Goal: Find specific page/section: Find specific page/section

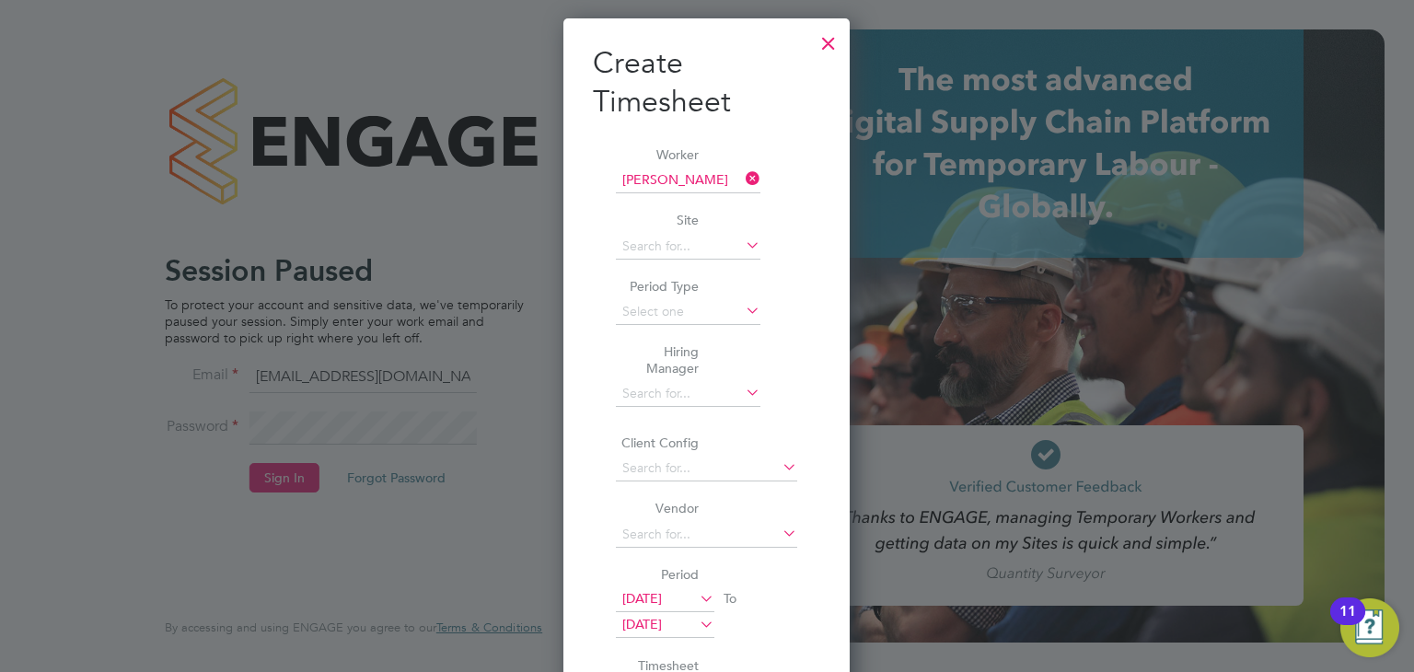
scroll to position [1012, 287]
click at [828, 44] on div at bounding box center [828, 38] width 33 height 33
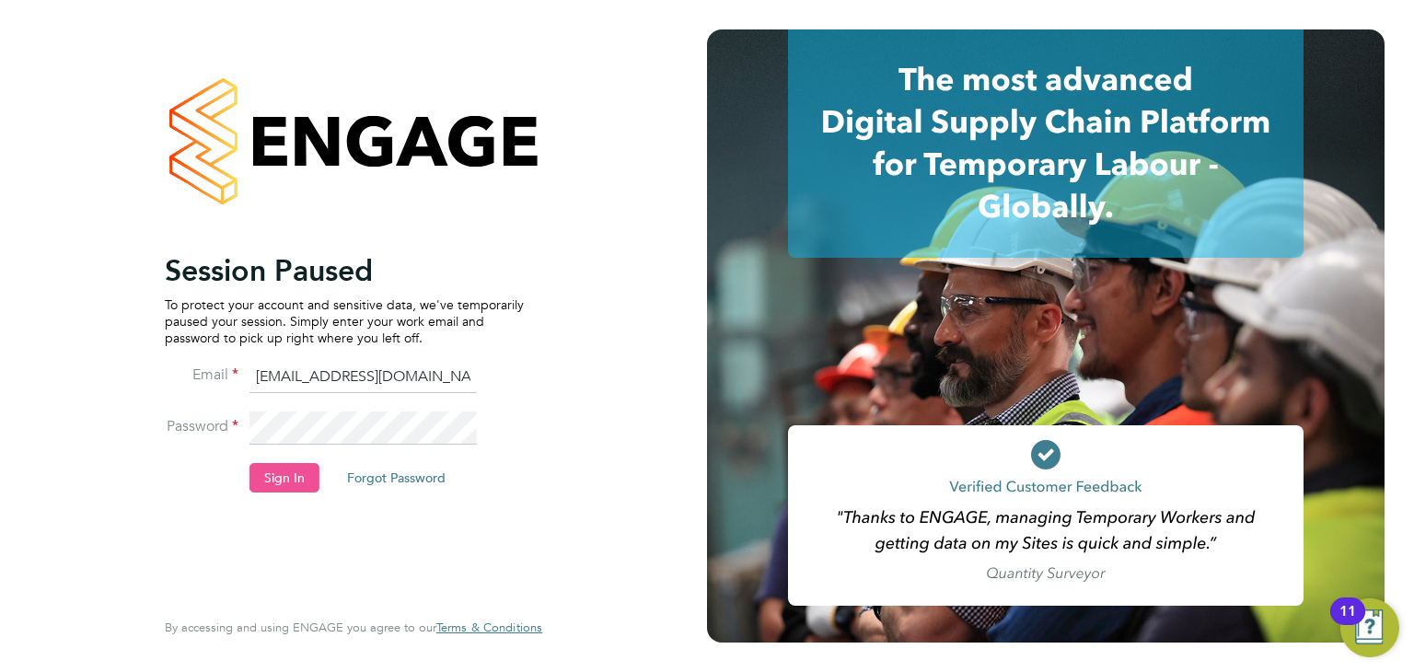
click at [283, 476] on button "Sign In" at bounding box center [284, 477] width 70 height 29
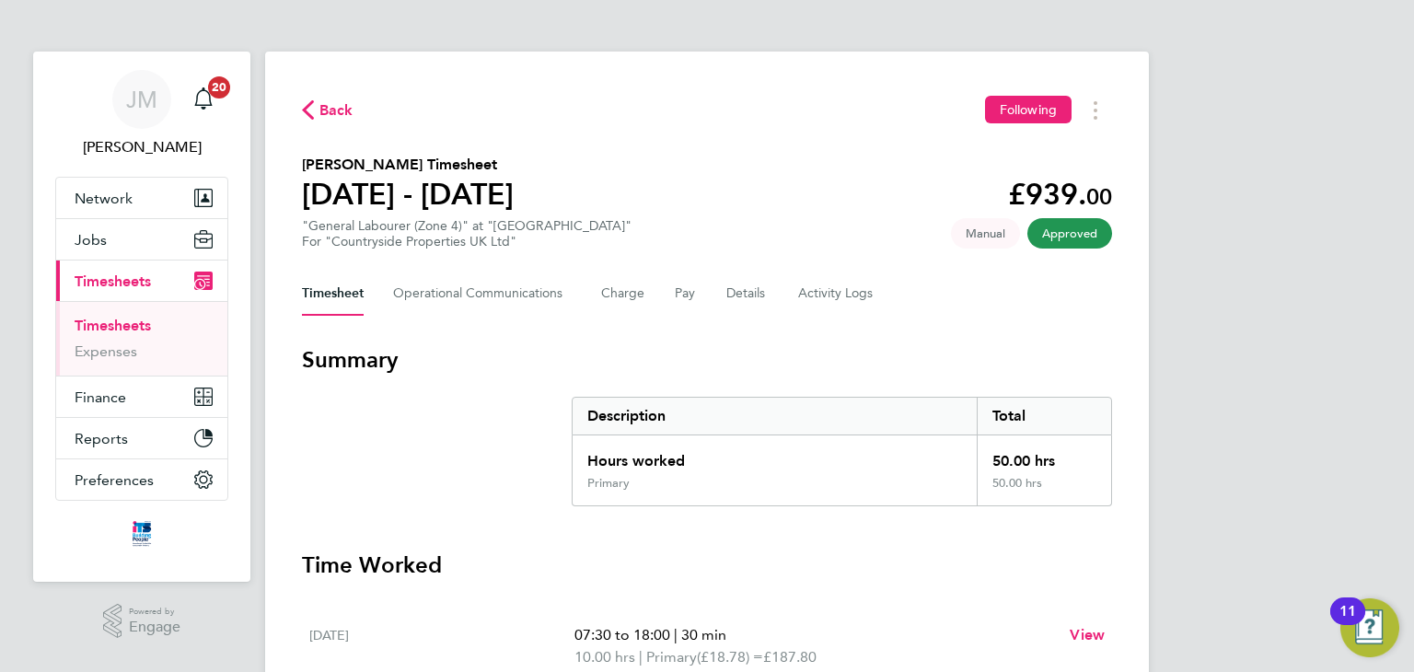
click at [133, 324] on link "Timesheets" at bounding box center [113, 325] width 76 height 17
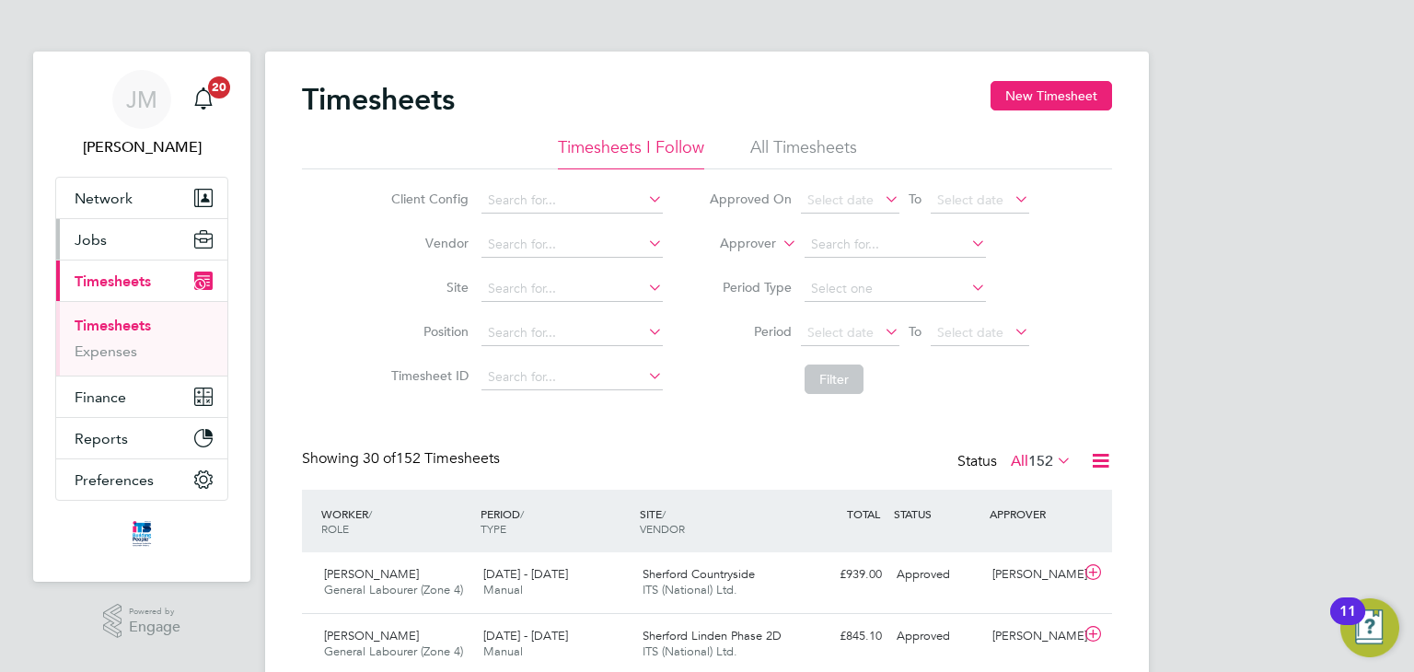
click at [118, 237] on button "Jobs" at bounding box center [141, 239] width 171 height 40
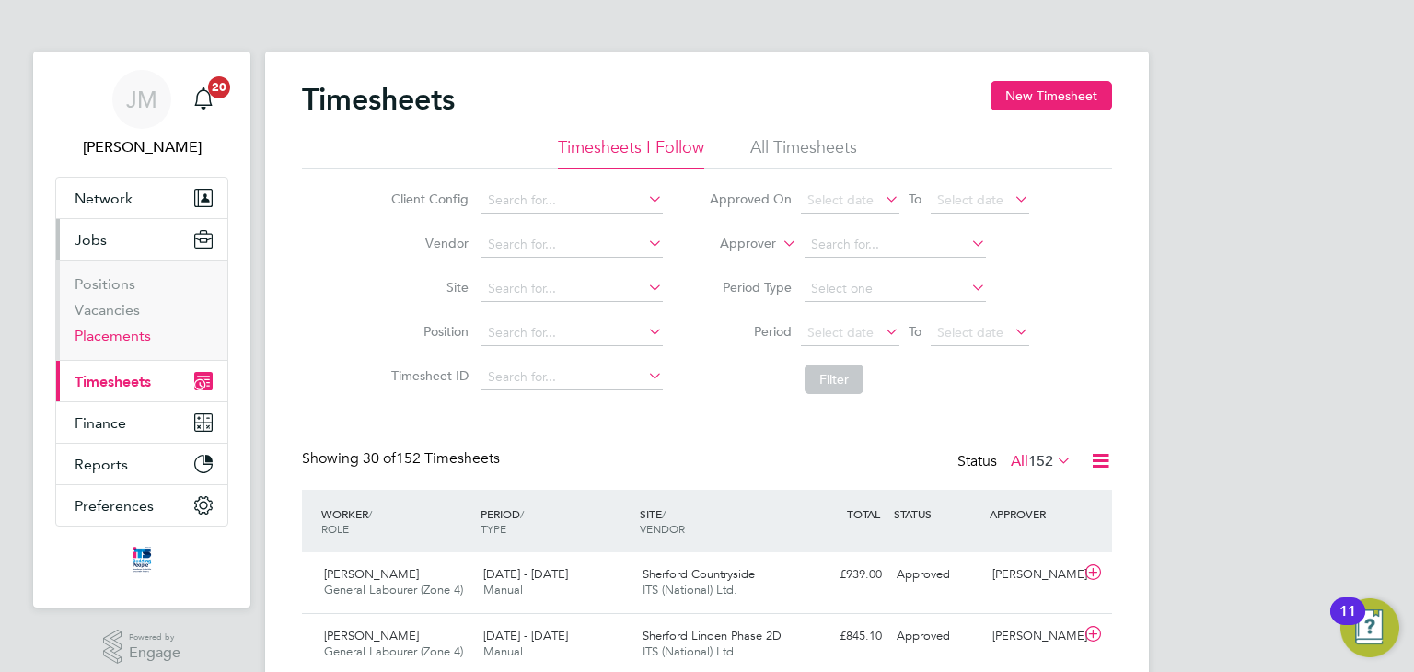
click at [124, 334] on link "Placements" at bounding box center [113, 335] width 76 height 17
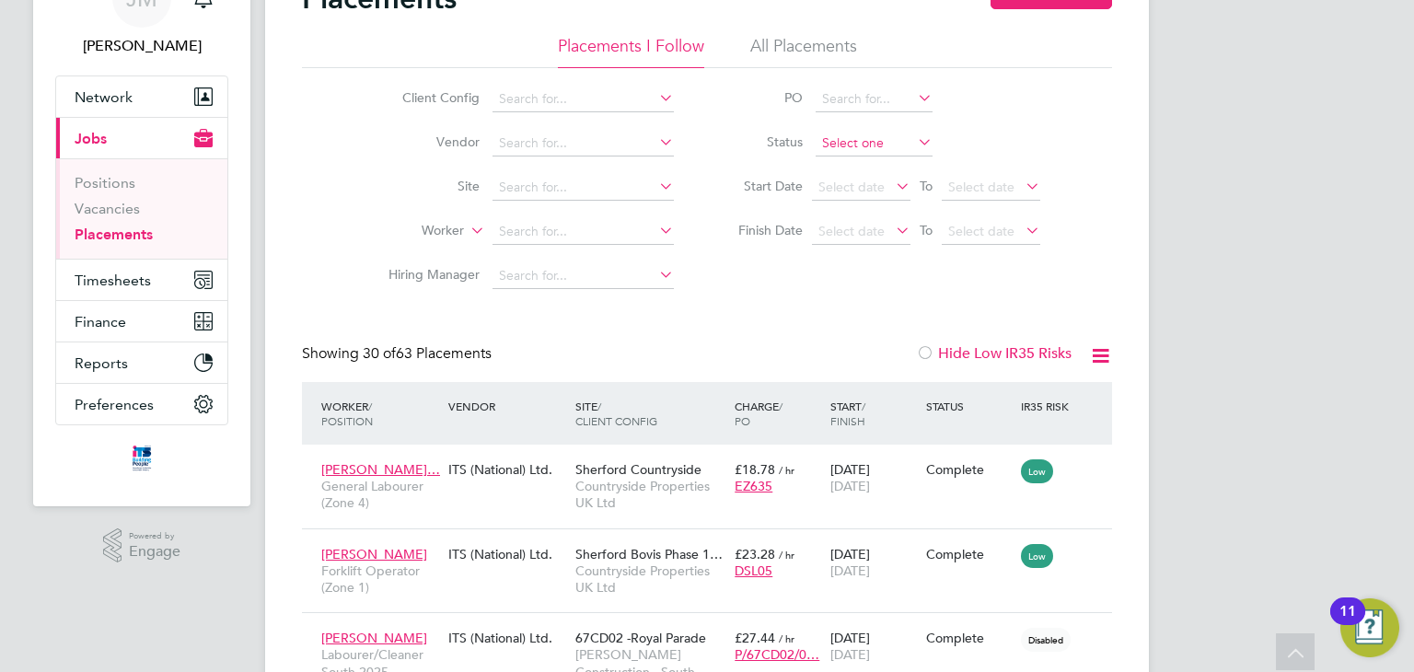
click at [883, 144] on input at bounding box center [873, 144] width 117 height 26
click at [872, 238] on li "In Progress" at bounding box center [874, 240] width 118 height 24
type input "In Progress"
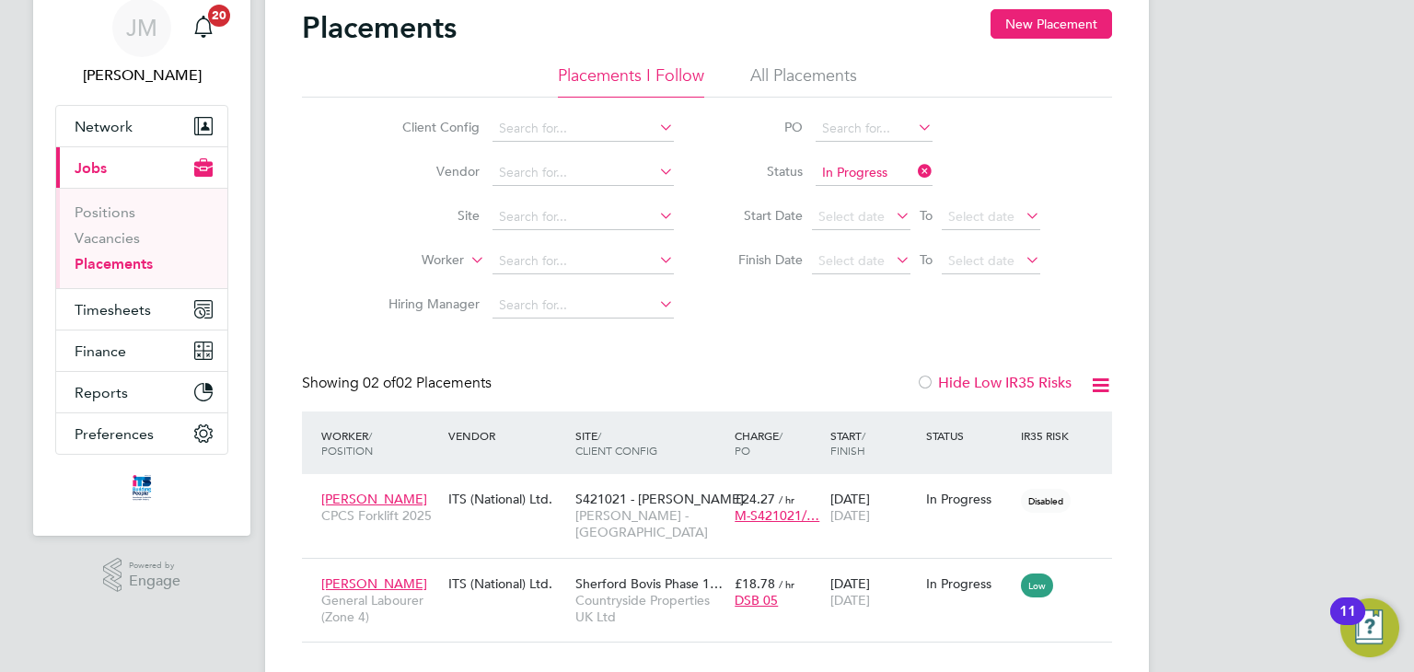
click at [914, 170] on icon at bounding box center [914, 171] width 0 height 26
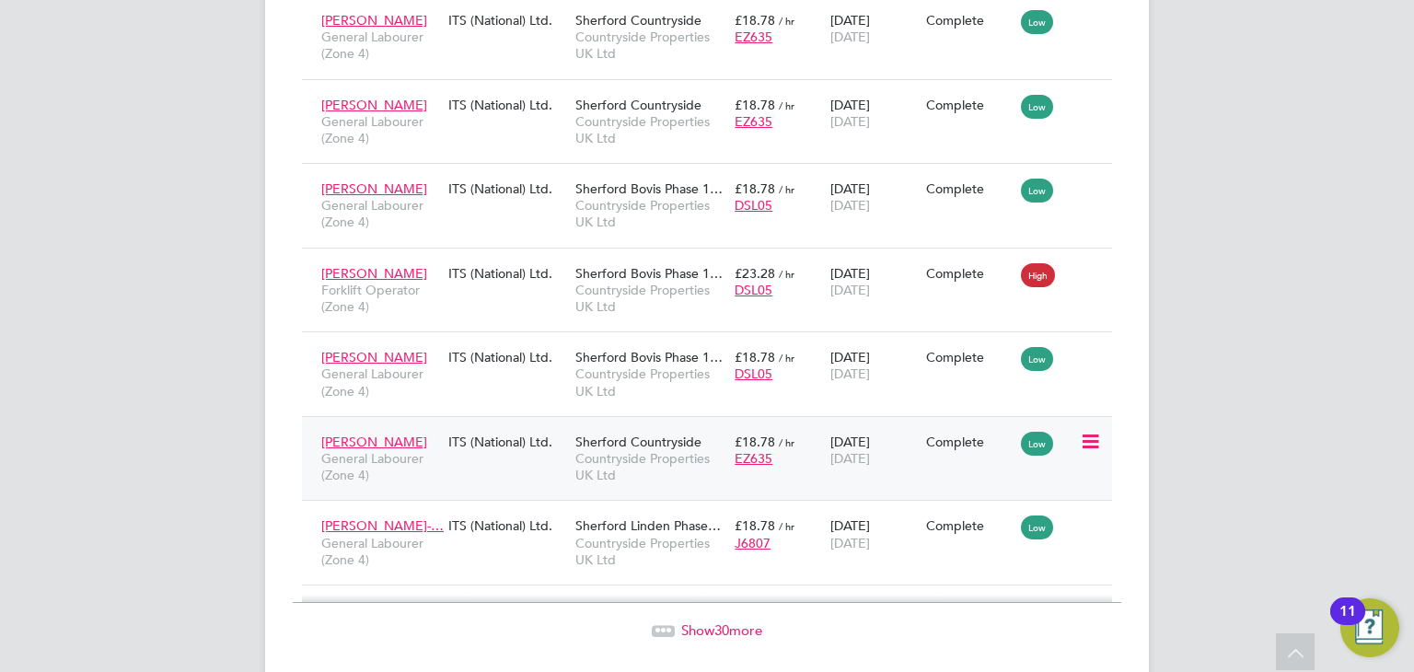
click at [822, 450] on div "£18.78 / hr EZ635" at bounding box center [778, 450] width 96 height 52
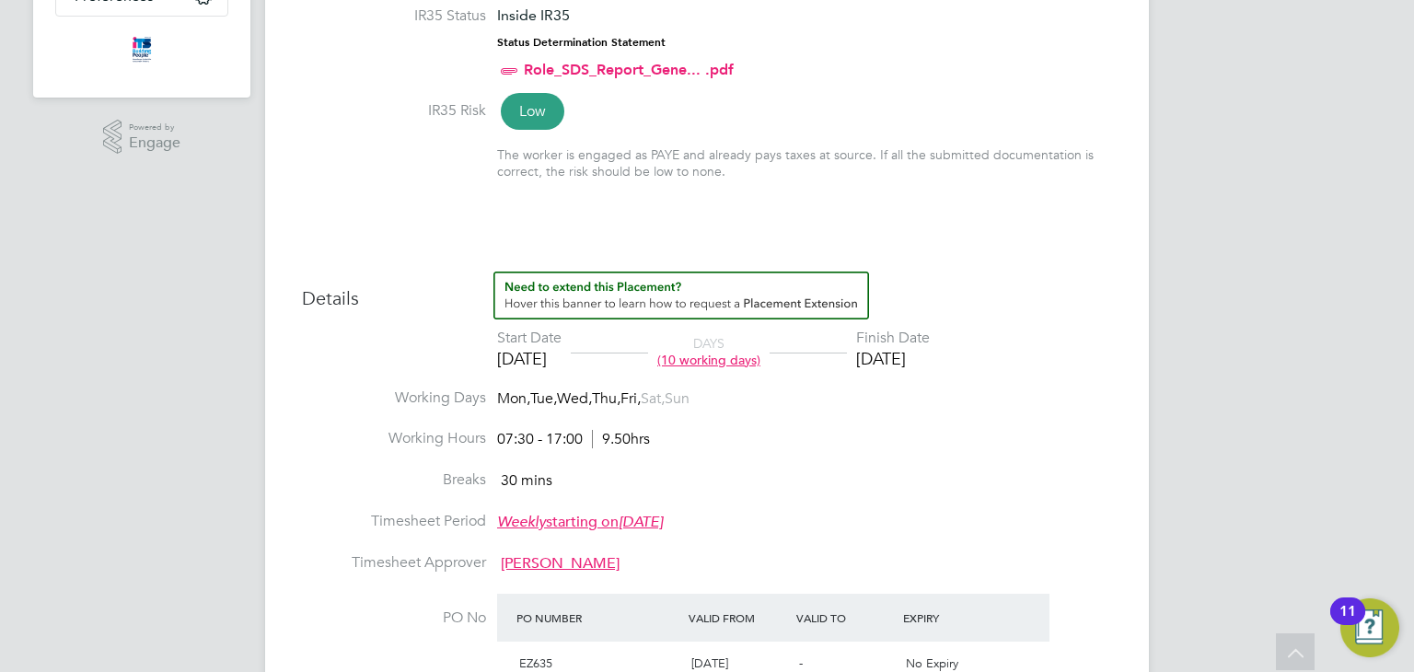
scroll to position [571, 0]
